Goal: Browse casually

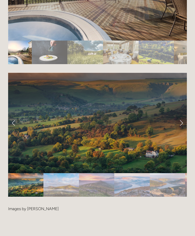
scroll to position [960, 0]
click at [181, 121] on link "Next Slide" at bounding box center [181, 122] width 11 height 15
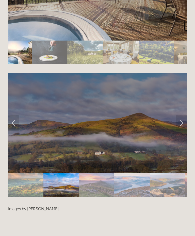
click at [182, 122] on link "Next Slide" at bounding box center [181, 122] width 11 height 15
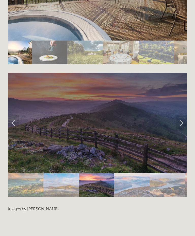
click at [182, 121] on link "Next Slide" at bounding box center [181, 122] width 11 height 15
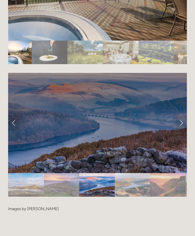
click at [182, 120] on link "Next Slide" at bounding box center [181, 122] width 11 height 15
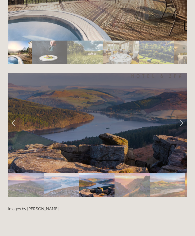
click at [183, 120] on link "Next Slide" at bounding box center [181, 122] width 11 height 15
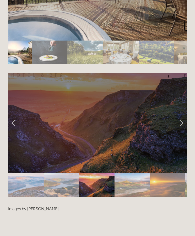
click at [183, 120] on link "Next Slide" at bounding box center [181, 122] width 11 height 15
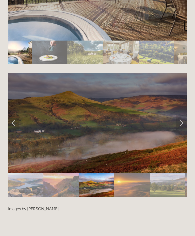
click at [183, 119] on link "Next Slide" at bounding box center [181, 122] width 11 height 15
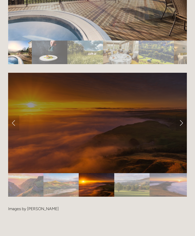
click at [183, 120] on link "Next Slide" at bounding box center [181, 122] width 11 height 15
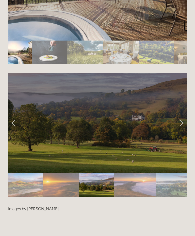
click at [184, 120] on link "Next Slide" at bounding box center [181, 122] width 11 height 15
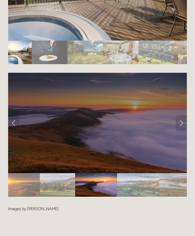
click at [184, 120] on link "Next Slide" at bounding box center [181, 122] width 11 height 15
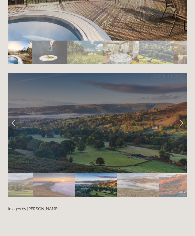
click at [185, 119] on link "Next Slide" at bounding box center [181, 122] width 11 height 15
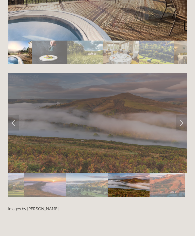
click at [186, 116] on link "Next Slide" at bounding box center [181, 122] width 11 height 15
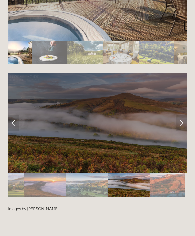
click at [186, 116] on link "Next Slide" at bounding box center [181, 122] width 11 height 15
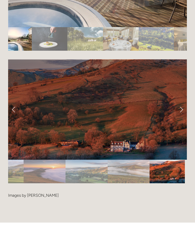
scroll to position [973, 0]
